Goal: Book appointment/travel/reservation

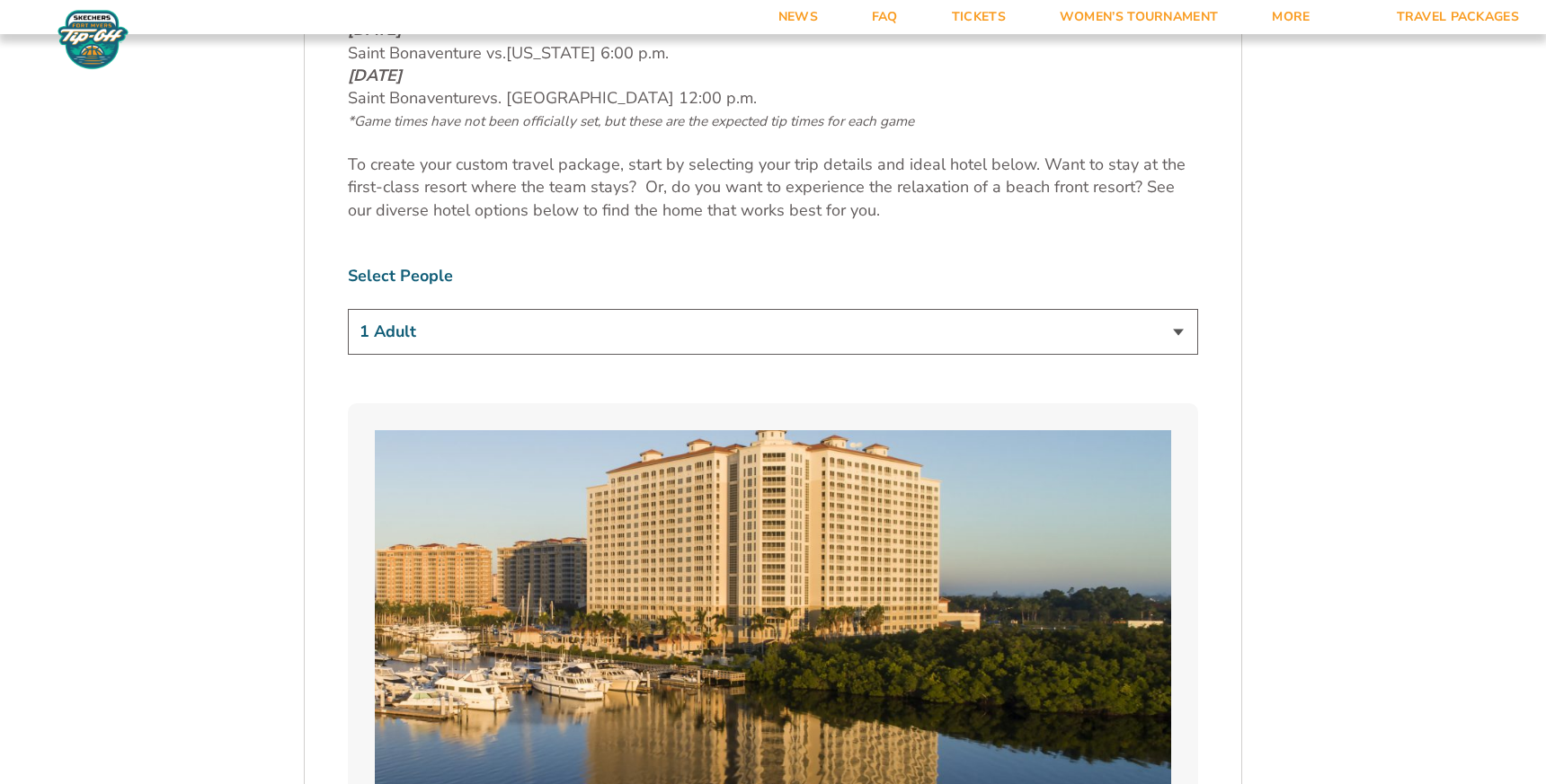
scroll to position [1080, 0]
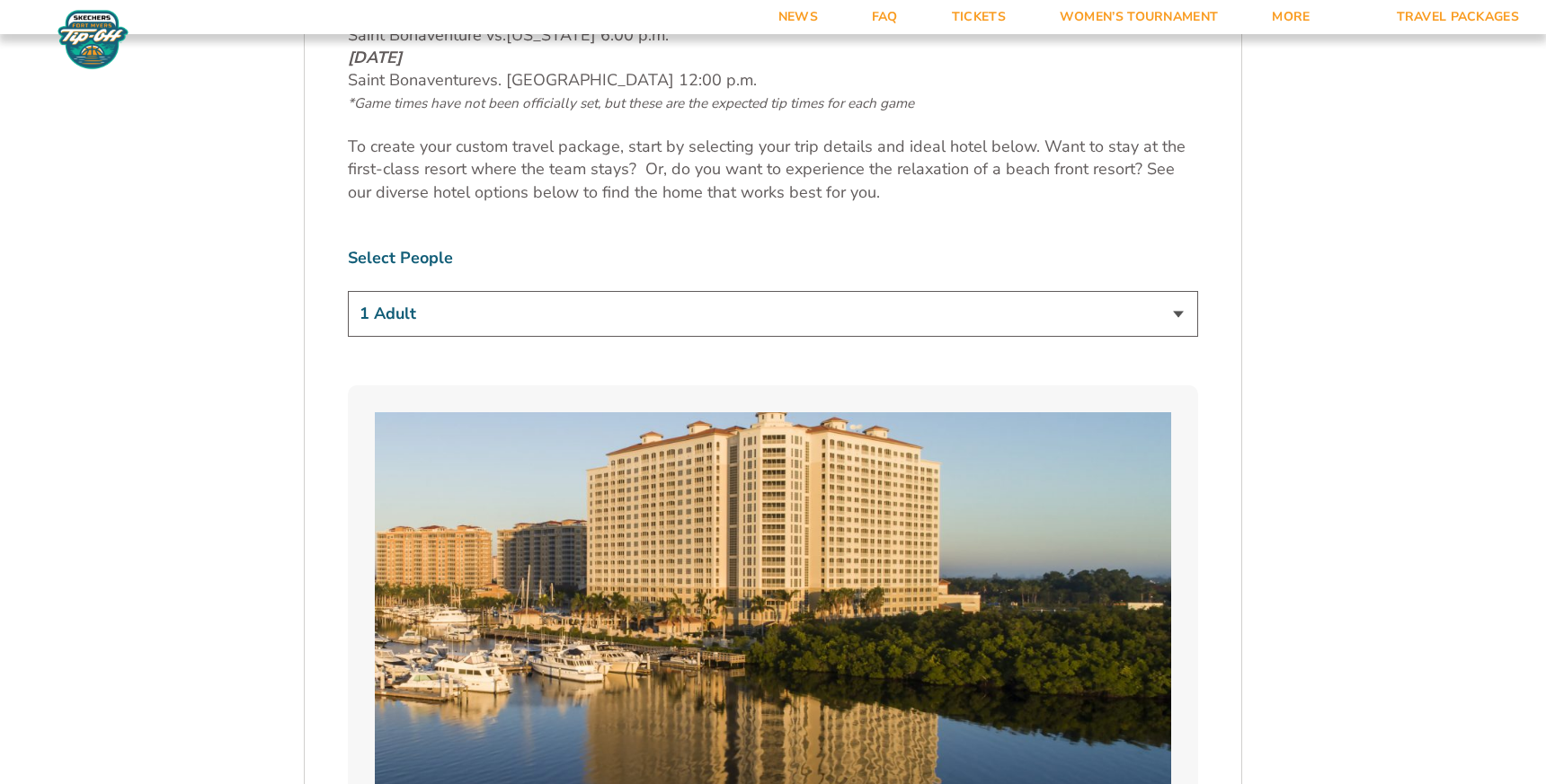
click at [837, 323] on select "1 Adult 2 Adults 3 Adults 4 Adults 2 Adults + 1 Child 2 Adults + 2 Children 2 A…" at bounding box center [773, 314] width 850 height 46
select select "2 Adults"
click at [348, 291] on select "1 Adult 2 Adults 3 Adults 4 Adults 2 Adults + 1 Child 2 Adults + 2 Children 2 A…" at bounding box center [773, 314] width 850 height 46
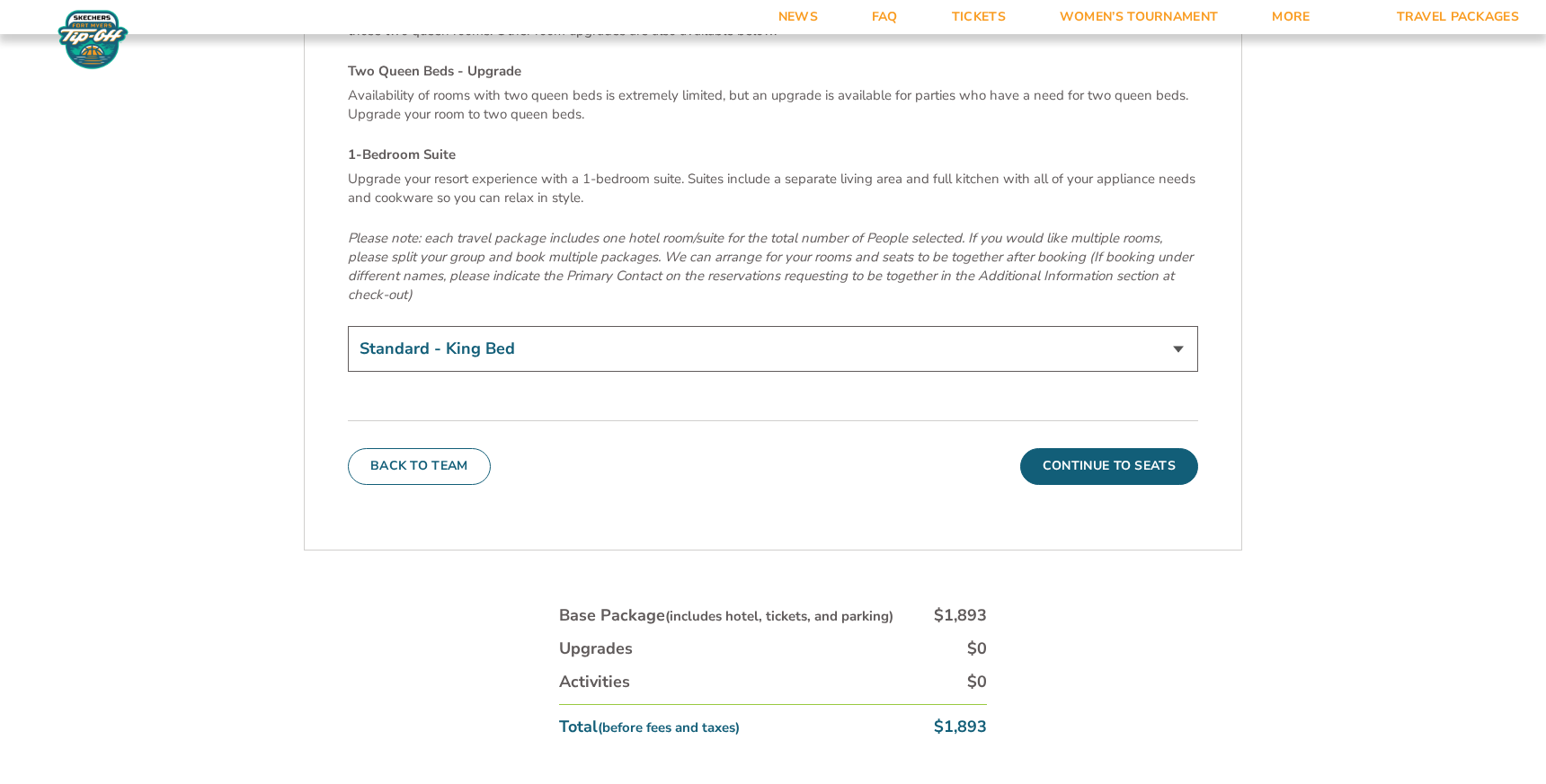
scroll to position [6291, 0]
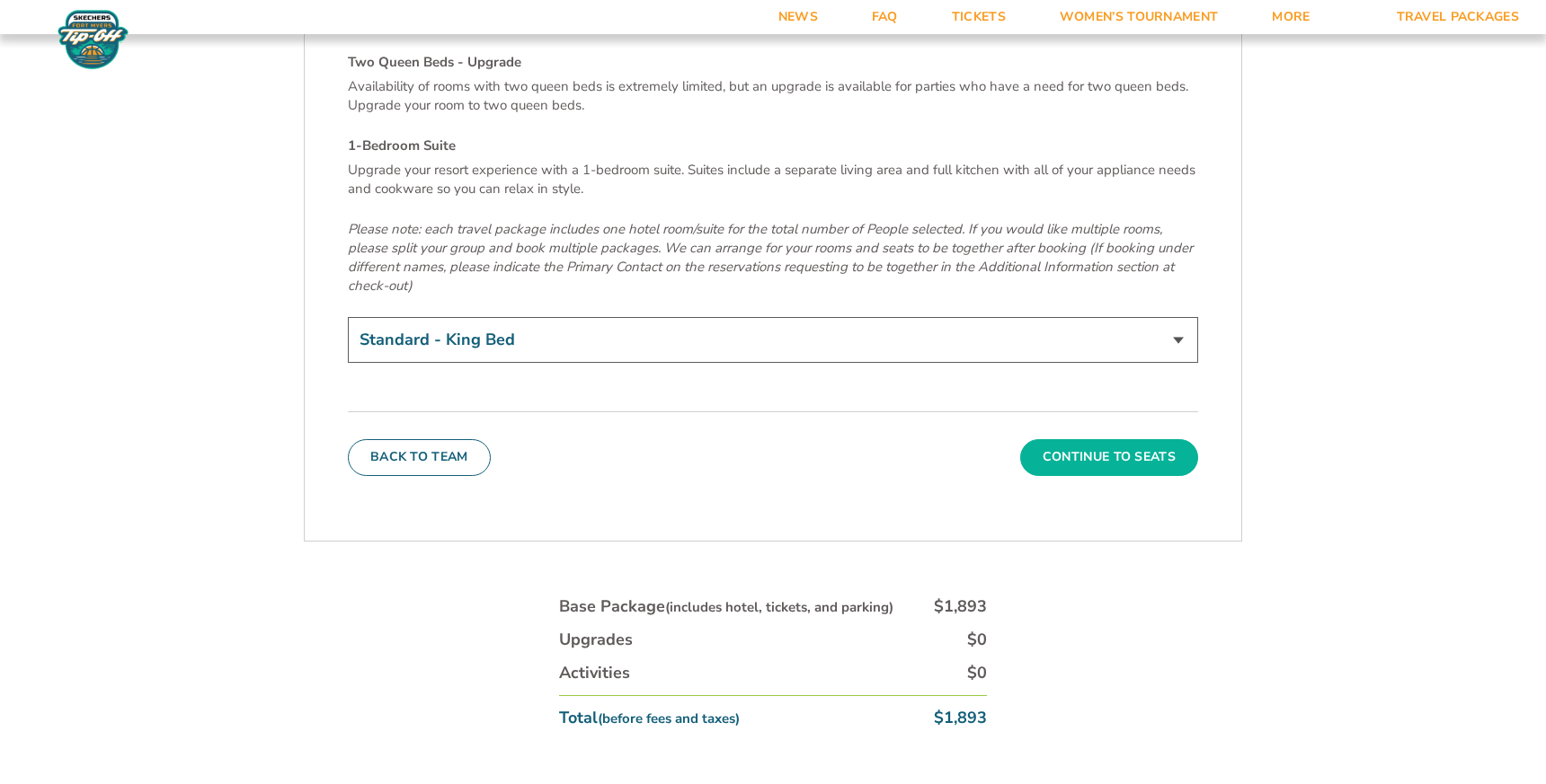
click at [1056, 439] on button "Continue To Seats" at bounding box center [1109, 457] width 178 height 36
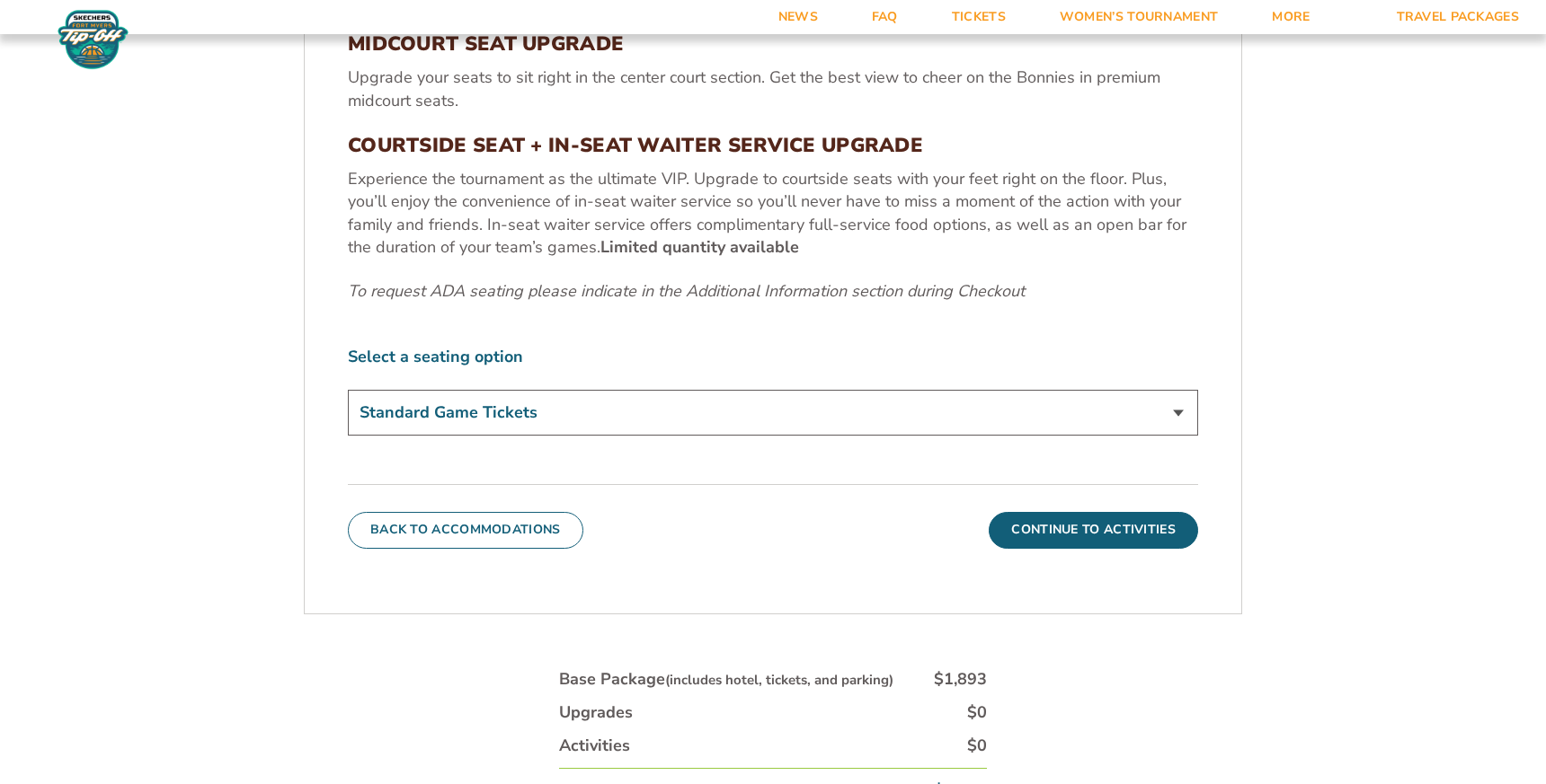
scroll to position [883, 0]
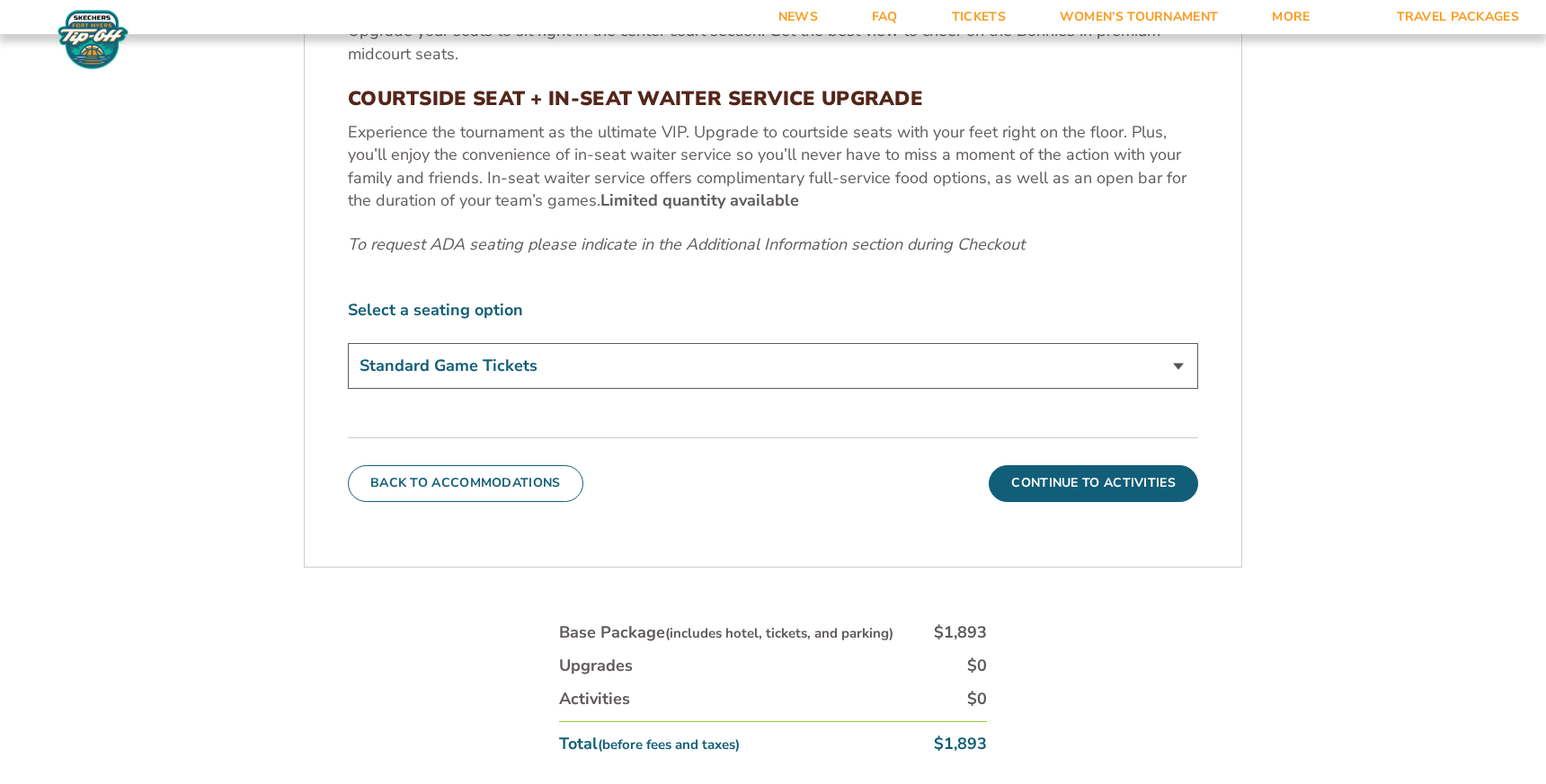
click at [494, 360] on select "Standard Game Tickets Midcourt Seat Upgrade (+$100 per person) Courtside Seat +…" at bounding box center [773, 366] width 850 height 46
click at [348, 343] on select "Standard Game Tickets Midcourt Seat Upgrade (+$100 per person) Courtside Seat +…" at bounding box center [773, 366] width 850 height 46
click at [1025, 473] on button "Continue To Activities" at bounding box center [1093, 483] width 209 height 36
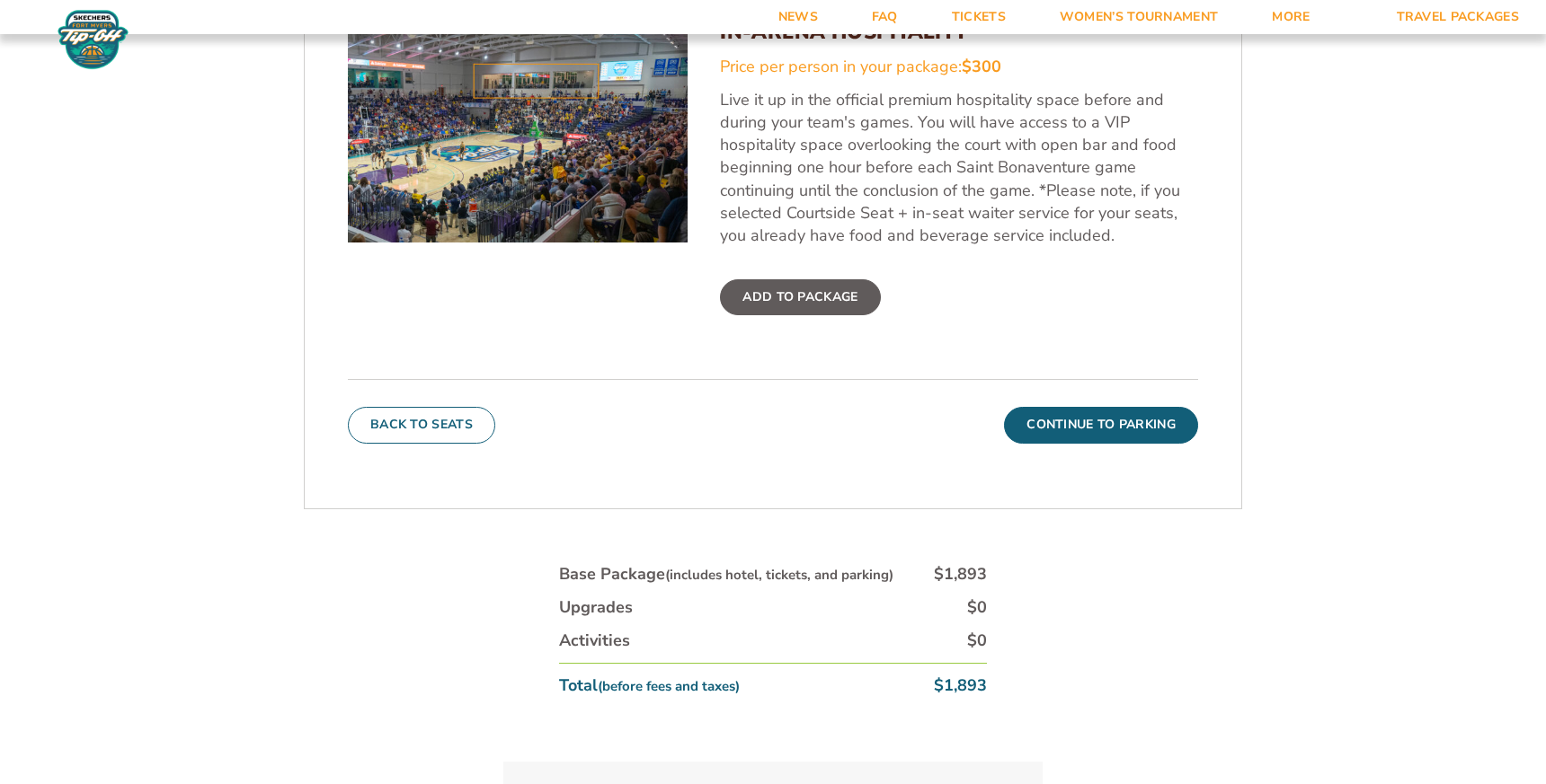
scroll to position [749, 0]
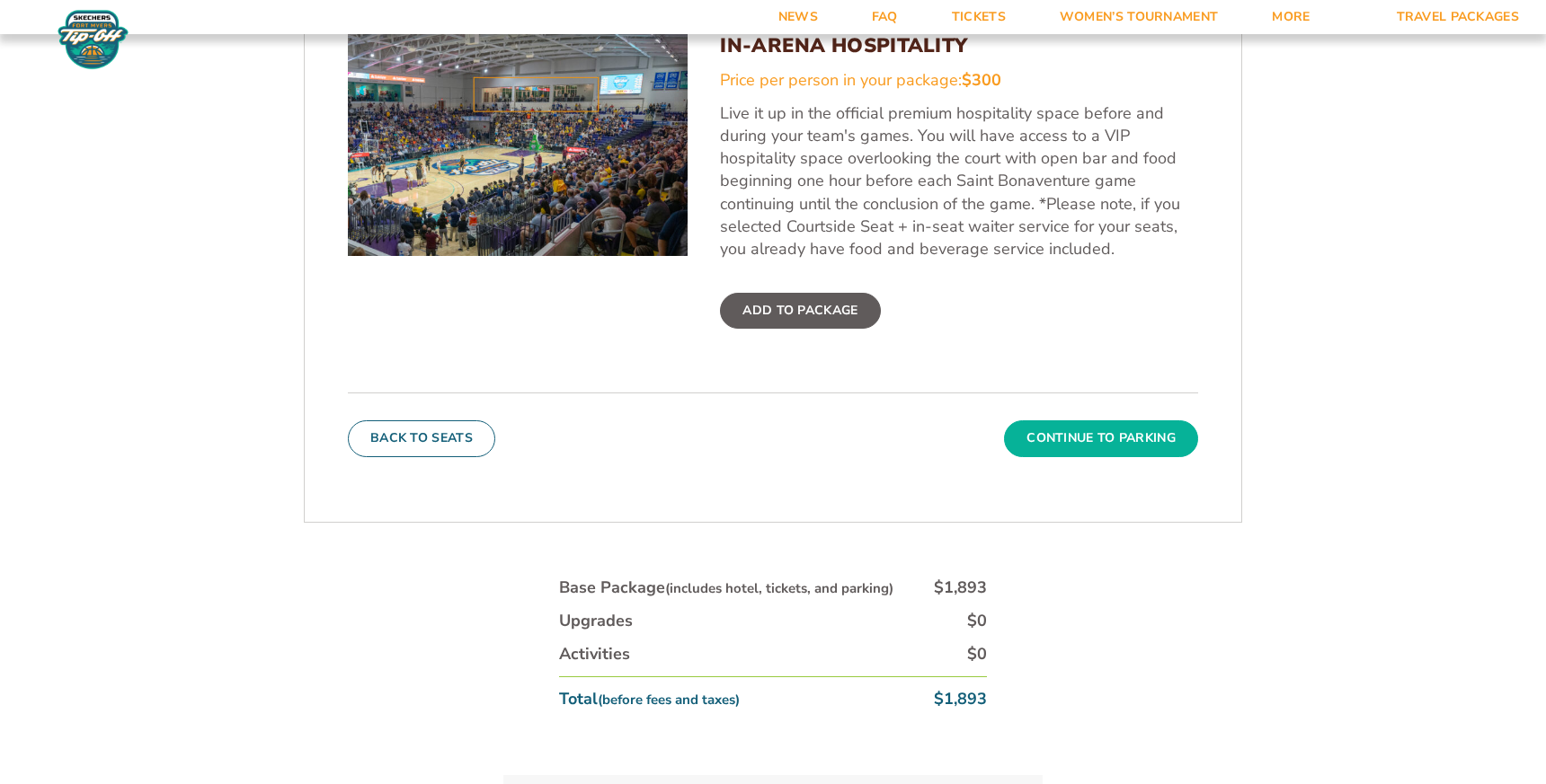
click at [1068, 436] on button "Continue To Parking" at bounding box center [1100, 438] width 194 height 36
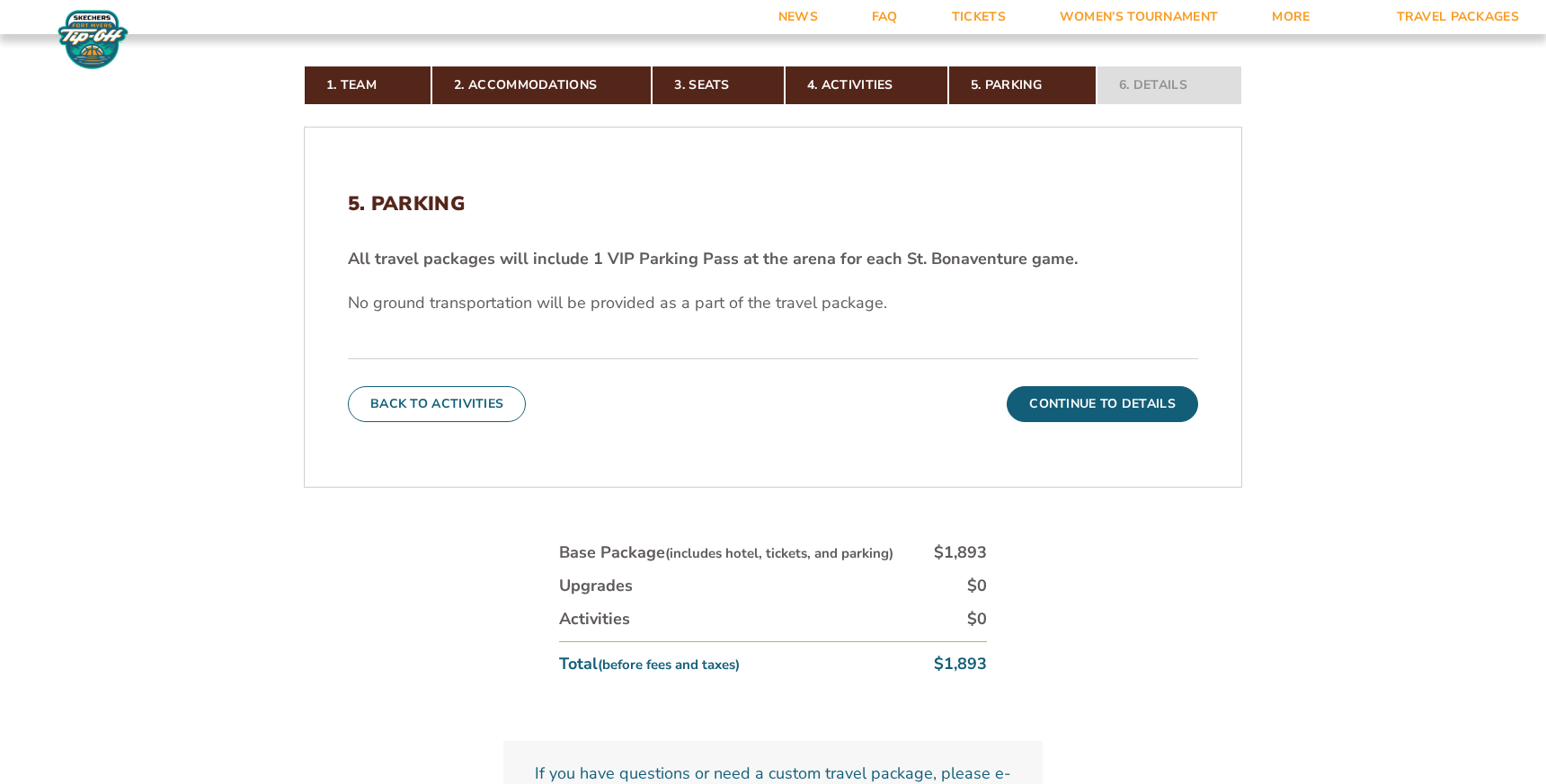
scroll to position [528, 0]
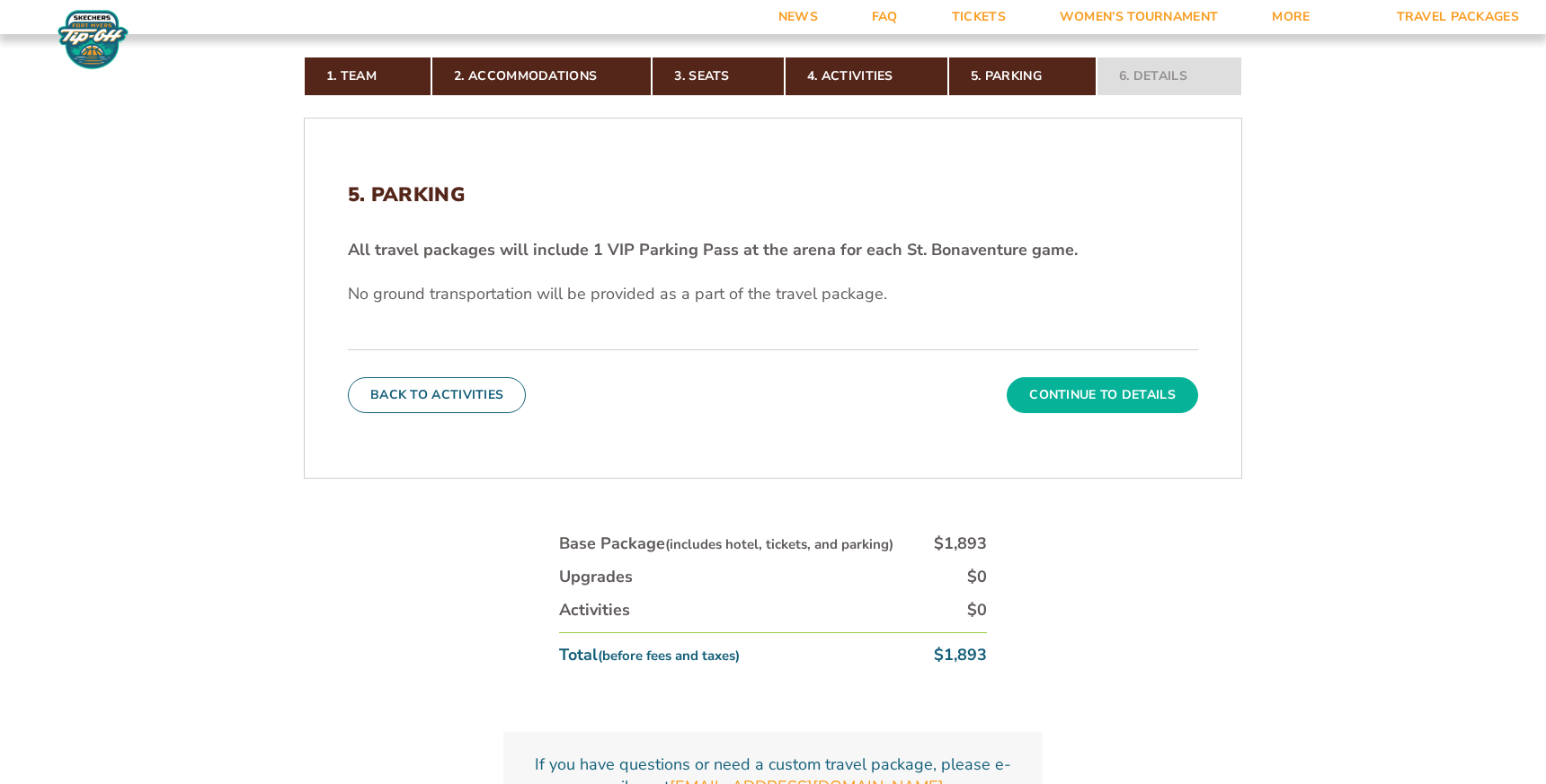
click at [1086, 400] on button "Continue To Details" at bounding box center [1102, 395] width 191 height 36
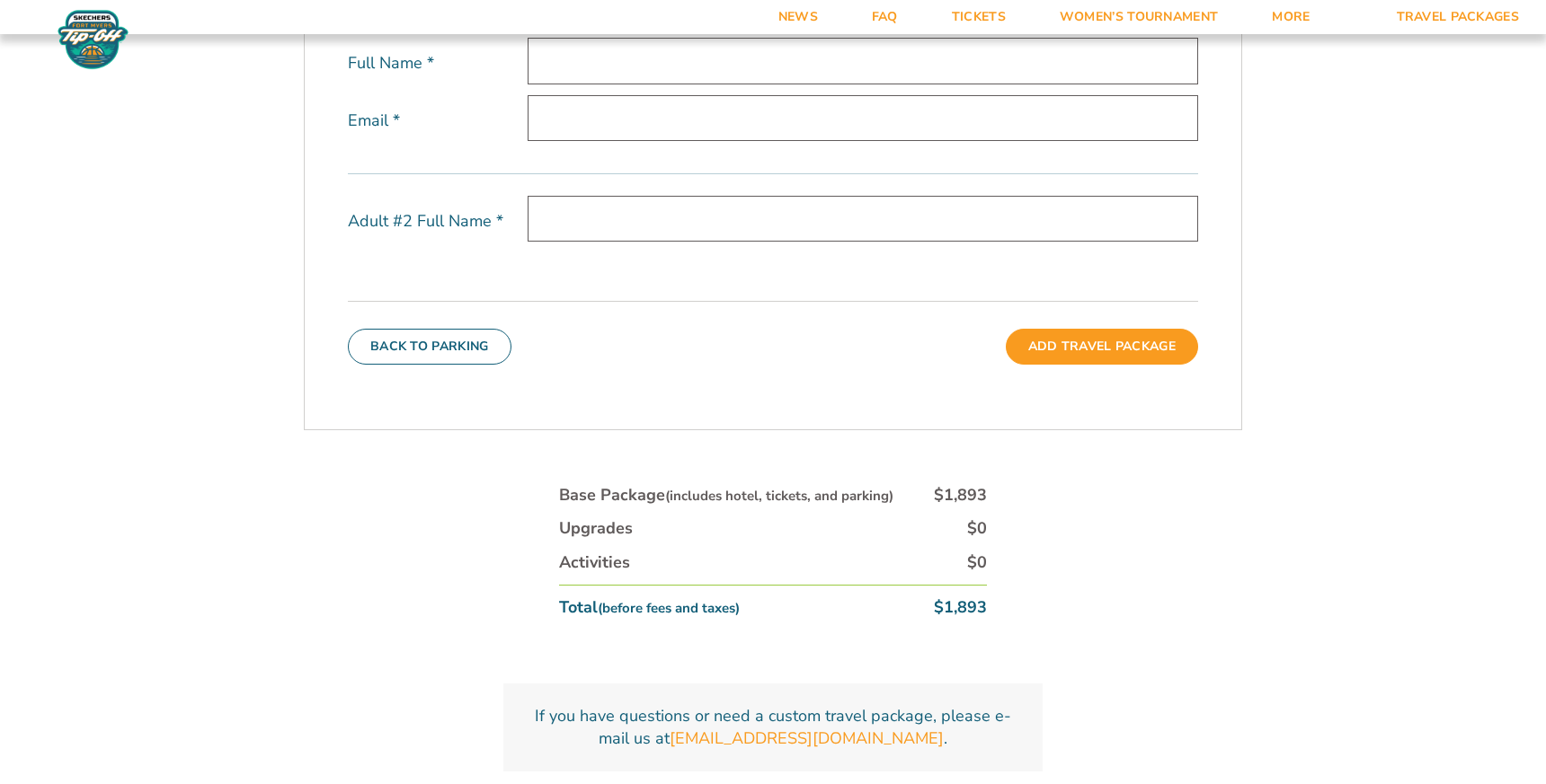
scroll to position [771, 0]
